Goal: Information Seeking & Learning: Learn about a topic

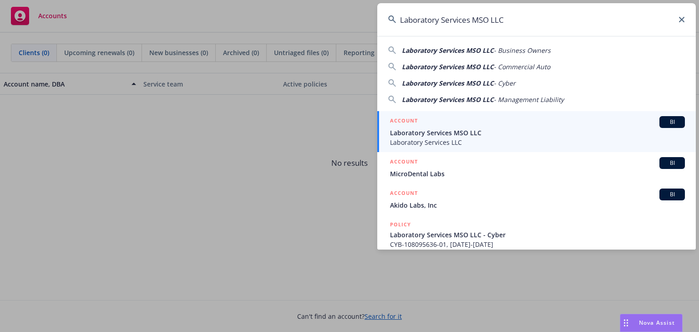
type input "Laboratory Services MSO LLC"
click at [410, 134] on span "Laboratory Services MSO LLC" at bounding box center [537, 133] width 295 height 10
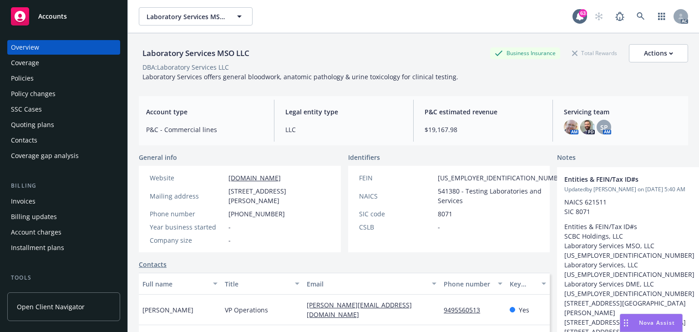
click at [58, 84] on div "Policies" at bounding box center [64, 78] width 106 height 15
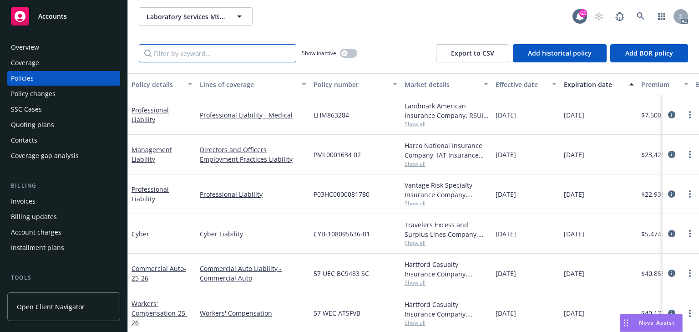
click at [211, 51] on input "Filter by keyword..." at bounding box center [218, 53] width 158 height 18
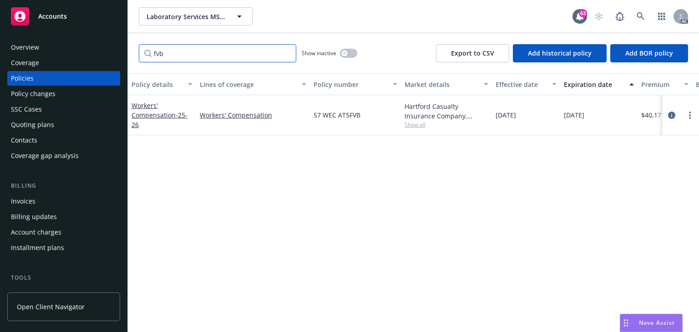
type input "fvb"
click at [426, 124] on span "Show all" at bounding box center [447, 125] width 84 height 8
click at [672, 116] on icon "circleInformation" at bounding box center [671, 115] width 7 height 7
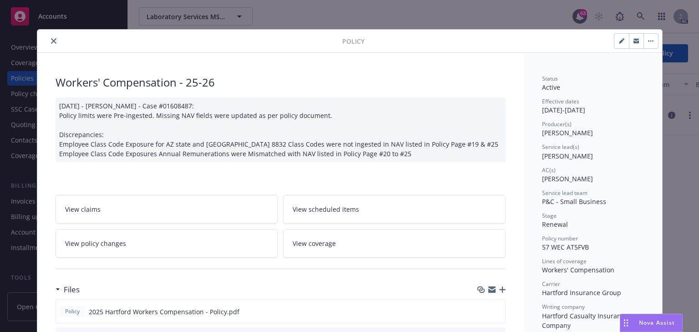
click at [165, 240] on link "View policy changes" at bounding box center [167, 243] width 223 height 29
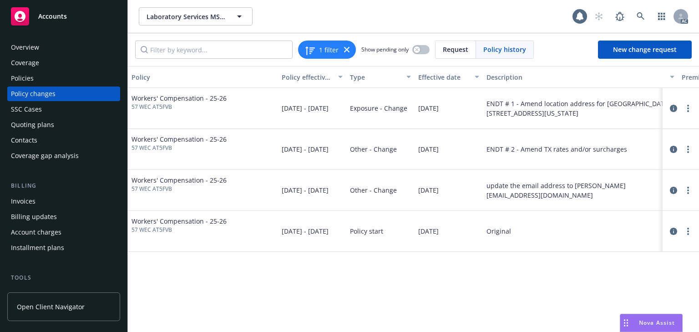
click at [464, 319] on div "Policy Policy effective dates Type Effective date Description Premium change An…" at bounding box center [413, 199] width 571 height 266
click at [428, 284] on div "Policy Policy effective dates Type Effective date Description Premium change An…" at bounding box center [413, 199] width 571 height 266
click at [38, 79] on div "Policies" at bounding box center [64, 78] width 106 height 15
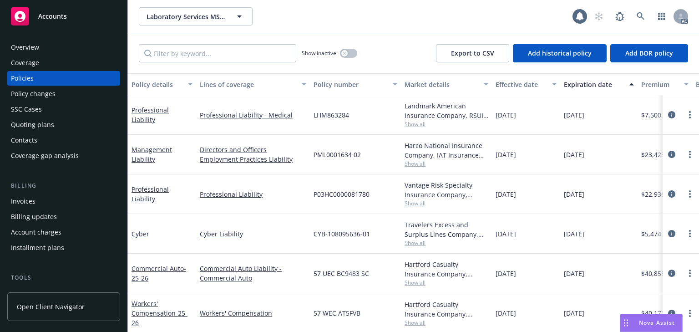
click at [245, 66] on div "Show inactive Export to CSV Add historical policy Add BOR policy" at bounding box center [413, 53] width 571 height 40
click at [235, 56] on input "Filter by keyword..." at bounding box center [218, 53] width 158 height 18
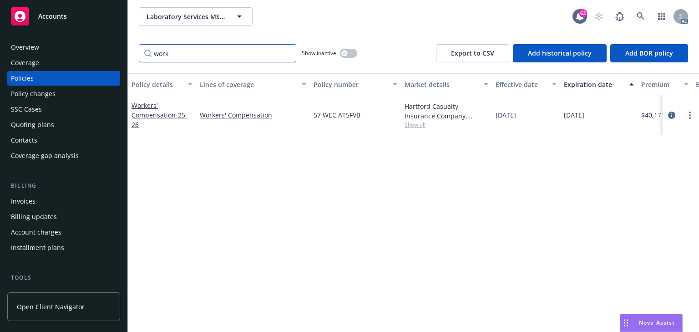
type input "work"
click at [384, 171] on div "Policy details Lines of coverage Policy number Market details Effective date Ex…" at bounding box center [413, 202] width 571 height 259
click at [346, 55] on div "button" at bounding box center [345, 53] width 6 height 6
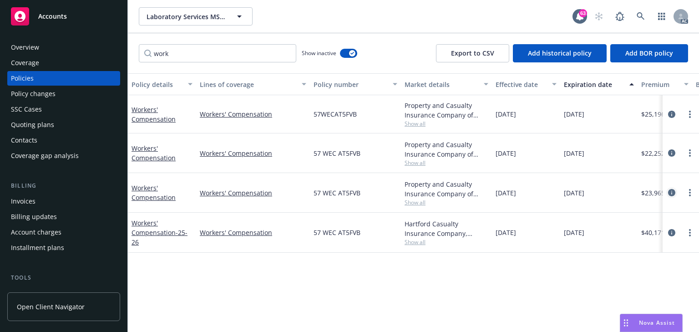
click at [673, 192] on icon "circleInformation" at bounding box center [671, 192] width 7 height 7
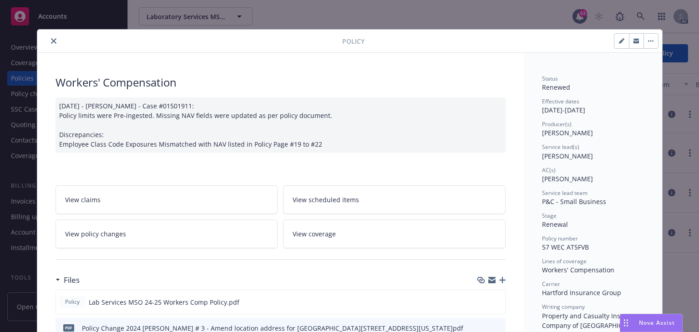
click at [177, 224] on link "View policy changes" at bounding box center [167, 233] width 223 height 29
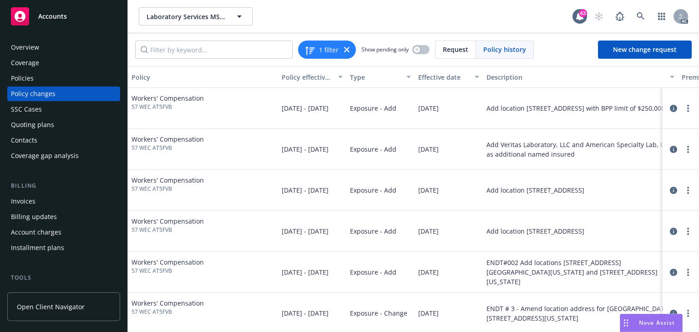
click at [74, 80] on div "Policies" at bounding box center [64, 78] width 106 height 15
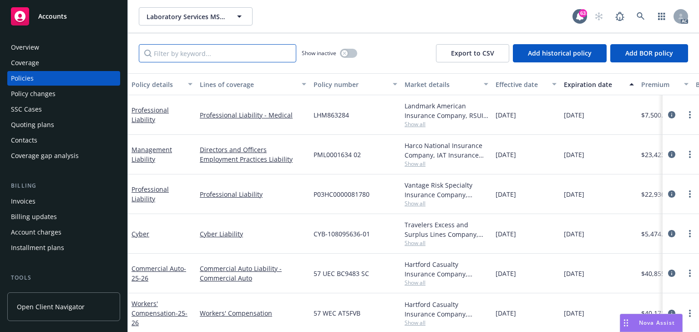
click at [216, 55] on input "Filter by keyword..." at bounding box center [218, 53] width 158 height 18
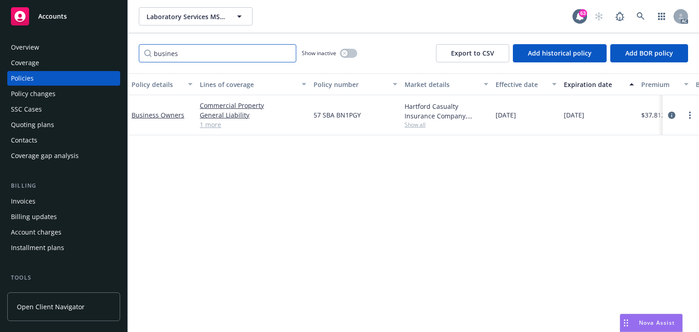
type input "busines"
click at [415, 126] on span "Show all" at bounding box center [447, 125] width 84 height 8
click at [268, 184] on div "Policy details Lines of coverage Policy number Market details Effective date Ex…" at bounding box center [413, 202] width 571 height 259
click at [286, 270] on div "Policy details Lines of coverage Policy number Market details Effective date Ex…" at bounding box center [413, 202] width 571 height 259
drag, startPoint x: 303, startPoint y: 277, endPoint x: 307, endPoint y: 271, distance: 6.6
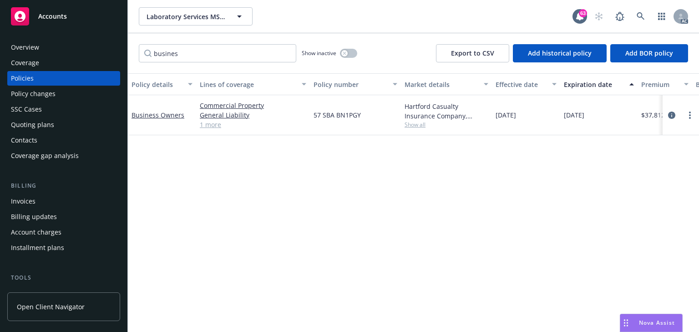
click at [306, 275] on div "Policy details Lines of coverage Policy number Market details Effective date Ex…" at bounding box center [413, 202] width 571 height 259
drag, startPoint x: 132, startPoint y: 38, endPoint x: 7, endPoint y: 19, distance: 126.3
click at [7, 19] on div "Accounts Overview Coverage Policies Policy changes SSC Cases Quoting plans Cont…" at bounding box center [349, 166] width 699 height 332
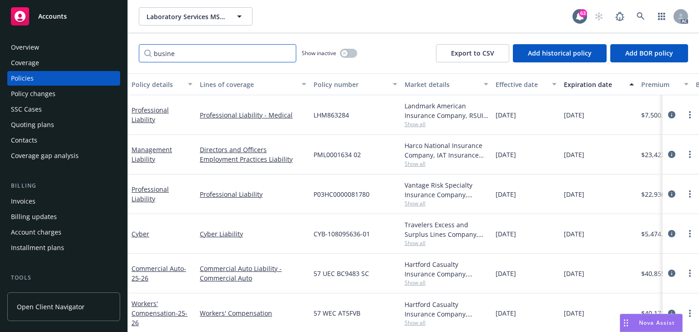
type input "busines"
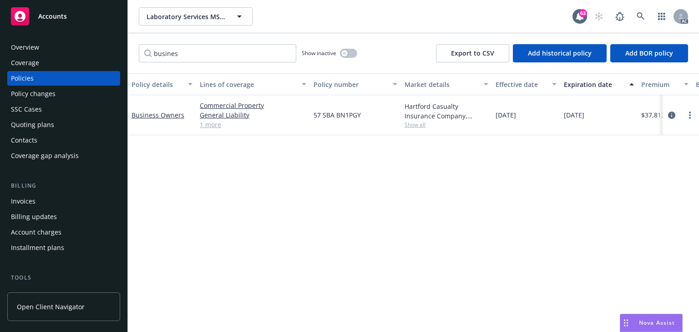
click at [485, 269] on div "Policy details Lines of coverage Policy number Market details Effective date Ex…" at bounding box center [413, 202] width 571 height 259
click at [673, 113] on icon "circleInformation" at bounding box center [671, 115] width 7 height 7
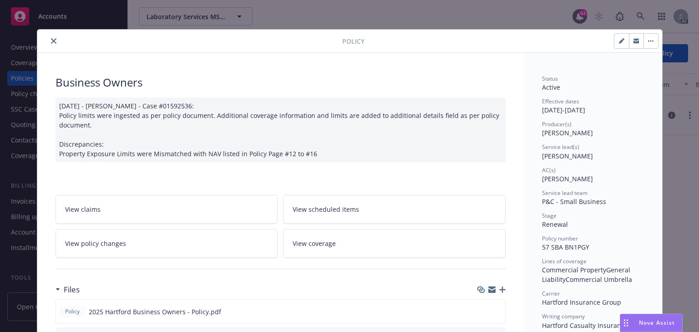
click at [51, 39] on icon "close" at bounding box center [53, 40] width 5 height 5
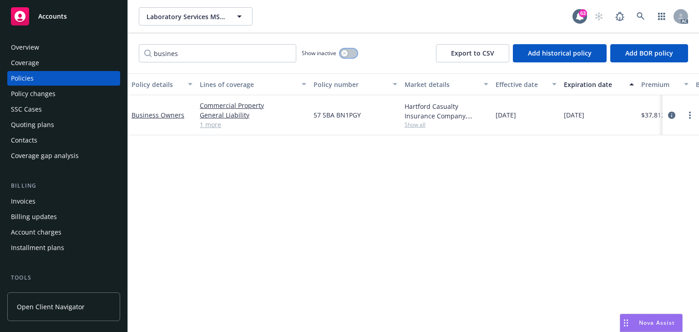
click at [355, 55] on button "button" at bounding box center [348, 53] width 17 height 9
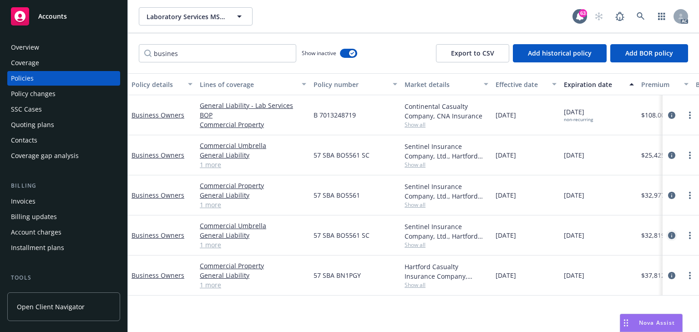
click at [673, 232] on icon "circleInformation" at bounding box center [671, 235] width 7 height 7
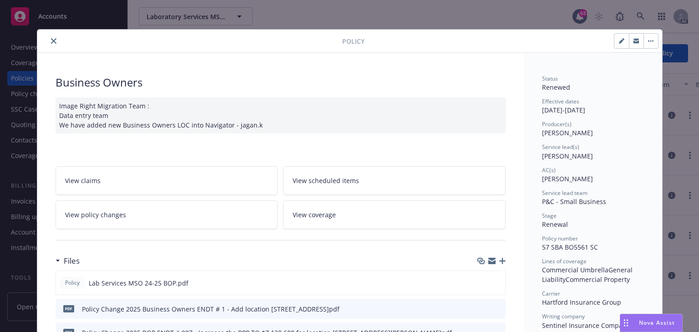
click at [176, 202] on link "View policy changes" at bounding box center [167, 214] width 223 height 29
